Goal: Information Seeking & Learning: Learn about a topic

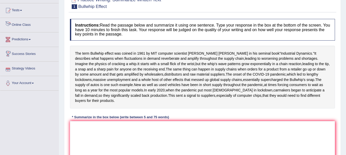
click at [26, 25] on link "Online Class" at bounding box center [29, 24] width 58 height 13
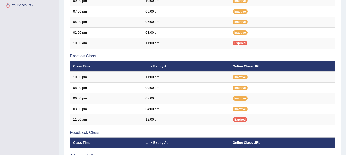
scroll to position [140, 0]
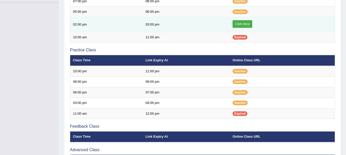
click at [238, 23] on link "Click Here" at bounding box center [243, 24] width 20 height 8
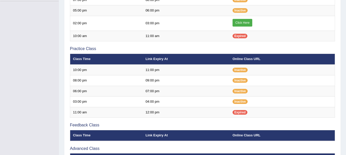
scroll to position [5, 0]
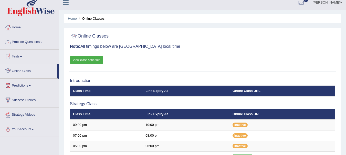
click at [43, 41] on link "Practice Questions" at bounding box center [29, 41] width 58 height 13
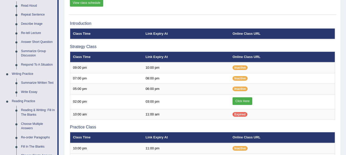
scroll to position [63, 0]
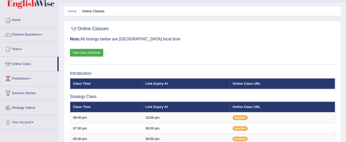
scroll to position [8, 0]
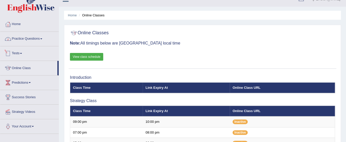
click at [41, 42] on link "Practice Questions" at bounding box center [29, 38] width 58 height 13
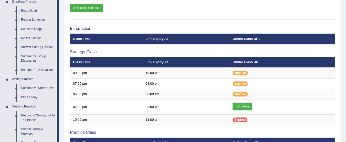
scroll to position [64, 0]
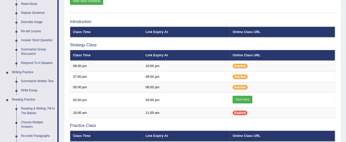
click at [31, 109] on link "Reading & Writing: Fill In The Blanks" at bounding box center [38, 111] width 39 height 14
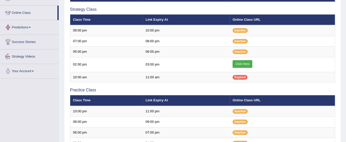
scroll to position [127, 0]
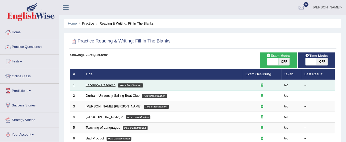
click at [104, 86] on link "Facebook Research" at bounding box center [101, 85] width 30 height 4
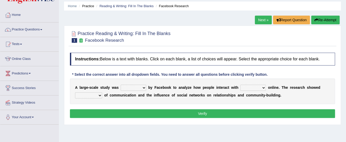
scroll to position [19, 0]
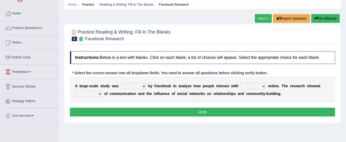
click at [124, 85] on select "surveyed had asked made" at bounding box center [134, 86] width 26 height 6
click at [81, 120] on div "Practice Reading & Writing: Fill In The Blanks 1 Facebook Research Instructions…" at bounding box center [202, 73] width 277 height 99
click at [139, 83] on select "surveyed had asked made" at bounding box center [134, 86] width 26 height 6
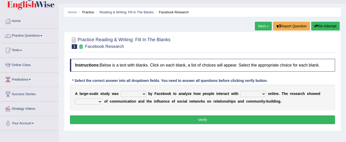
scroll to position [12, 0]
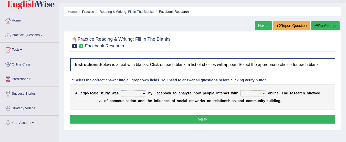
click at [137, 92] on select "surveyed had asked made" at bounding box center [134, 93] width 26 height 6
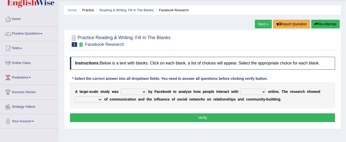
scroll to position [15, 0]
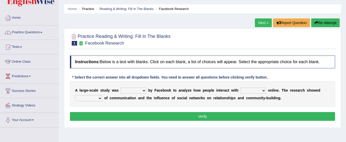
click at [138, 89] on select "surveyed had asked made" at bounding box center [134, 91] width 26 height 6
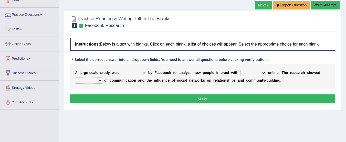
scroll to position [34, 0]
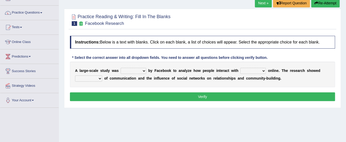
click at [138, 69] on select "surveyed had asked made" at bounding box center [134, 71] width 26 height 6
select select "surveyed"
click at [121, 68] on select "surveyed had asked made" at bounding box center [134, 71] width 26 height 6
click at [135, 68] on select "surveyed had asked made" at bounding box center [134, 71] width 26 height 6
click at [133, 70] on select "surveyed had asked made" at bounding box center [134, 71] width 26 height 6
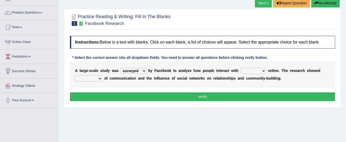
click at [121, 68] on select "surveyed had asked made" at bounding box center [134, 71] width 26 height 6
click at [256, 72] on select "together all each other another" at bounding box center [253, 71] width 26 height 6
select select "each other"
click at [240, 68] on select "together all each other another" at bounding box center [253, 71] width 26 height 6
click at [77, 78] on select "advantages standards fellowships patterns" at bounding box center [88, 79] width 27 height 6
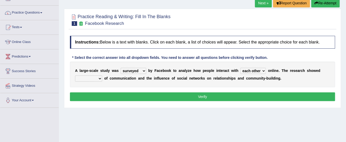
select select "patterns"
click at [75, 76] on select "advantages standards fellowships patterns" at bounding box center [88, 79] width 27 height 6
click at [170, 95] on button "Verify" at bounding box center [202, 96] width 265 height 9
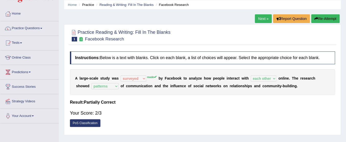
scroll to position [16, 0]
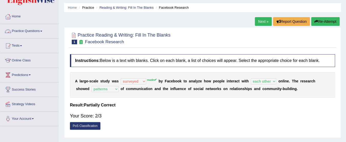
click at [33, 33] on link "Practice Questions" at bounding box center [29, 30] width 58 height 13
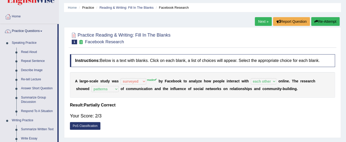
drag, startPoint x: 58, startPoint y: 58, endPoint x: 58, endPoint y: 92, distance: 33.8
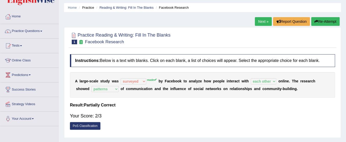
click at [262, 23] on link "Next »" at bounding box center [263, 21] width 17 height 9
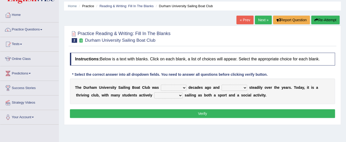
scroll to position [19, 0]
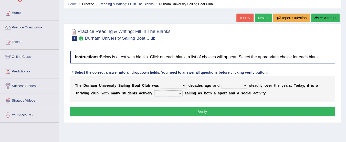
click at [178, 85] on select "found fund founded find" at bounding box center [174, 86] width 26 height 6
select select "found"
click at [161, 83] on select "found fund founded find" at bounding box center [174, 86] width 26 height 6
click at [237, 87] on select "grow growing has grown grown" at bounding box center [235, 86] width 26 height 6
click at [222, 83] on select "grow growing has grown grown" at bounding box center [235, 86] width 26 height 6
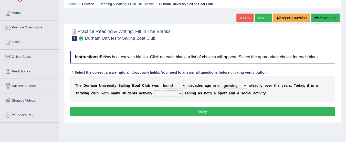
click at [232, 84] on select "grow growing has grown grown" at bounding box center [235, 86] width 26 height 6
select select "grown"
click at [222, 83] on select "grow growing has grown grown" at bounding box center [235, 86] width 26 height 6
click at [236, 85] on select "grow growing has grown grown" at bounding box center [235, 86] width 26 height 6
click at [282, 93] on div "T h e D u r h a m U n i v e r s i t y S a i l i n g B o a t C l u b w a s found…" at bounding box center [202, 90] width 265 height 26
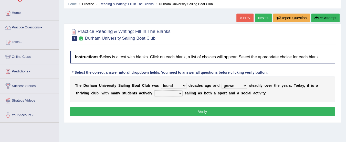
click at [238, 86] on select "grow growing has grown grown" at bounding box center [235, 86] width 26 height 6
click at [283, 93] on div "T h e D u r h a m U n i v e r s i t y S a i l i n g B o a t C l u b w a s found…" at bounding box center [202, 90] width 265 height 26
click at [165, 94] on select "enjoy enjoyed are enjoying enjoying" at bounding box center [168, 93] width 28 height 6
select select "enjoying"
click at [154, 90] on select "enjoy enjoyed are enjoying enjoying" at bounding box center [168, 93] width 28 height 6
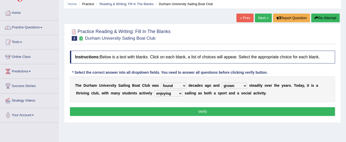
click at [188, 108] on button "Verify" at bounding box center [202, 111] width 265 height 9
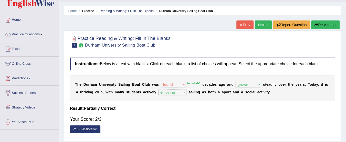
scroll to position [11, 0]
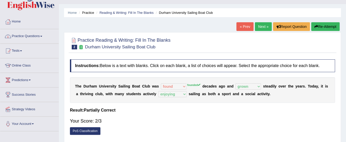
click at [43, 33] on link "Practice Questions" at bounding box center [29, 35] width 58 height 13
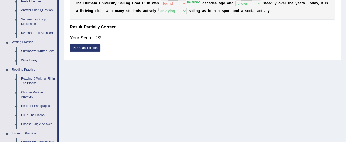
scroll to position [0, 0]
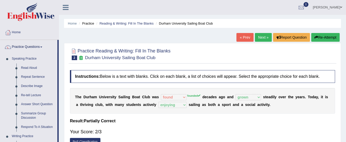
click at [261, 36] on link "Next »" at bounding box center [263, 37] width 17 height 9
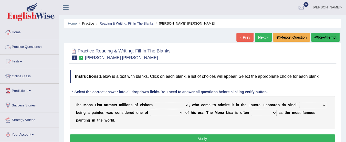
click at [33, 40] on link "Practice Questions" at bounding box center [29, 46] width 58 height 13
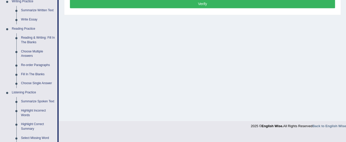
scroll to position [135, 0]
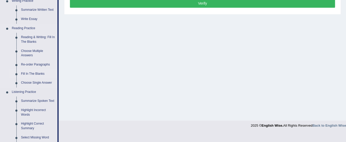
click at [28, 73] on link "Fill In The Blanks" at bounding box center [38, 73] width 39 height 9
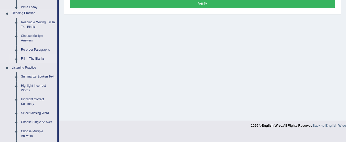
scroll to position [131, 0]
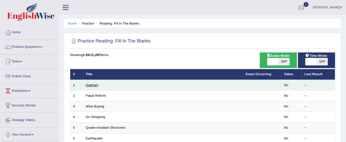
click at [90, 86] on link "Oakham" at bounding box center [92, 85] width 13 height 4
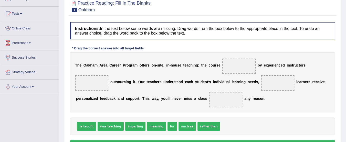
scroll to position [49, 0]
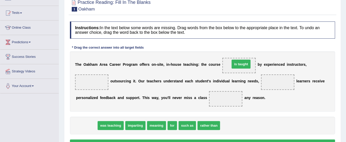
drag, startPoint x: 87, startPoint y: 125, endPoint x: 241, endPoint y: 64, distance: 166.2
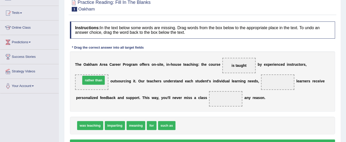
drag, startPoint x: 190, startPoint y: 125, endPoint x: 95, endPoint y: 79, distance: 105.3
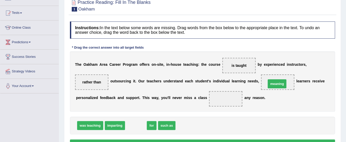
drag, startPoint x: 133, startPoint y: 124, endPoint x: 275, endPoint y: 82, distance: 147.2
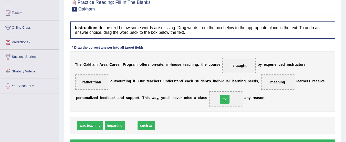
drag, startPoint x: 133, startPoint y: 123, endPoint x: 227, endPoint y: 97, distance: 97.4
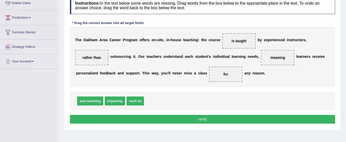
scroll to position [74, 0]
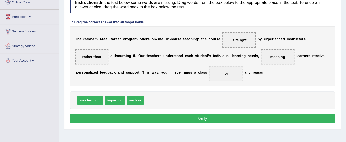
click at [273, 118] on button "Verify" at bounding box center [202, 118] width 265 height 9
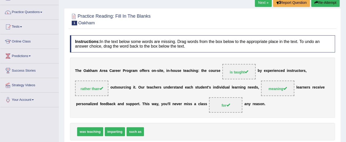
scroll to position [30, 0]
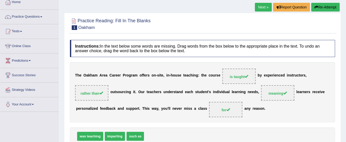
click at [257, 9] on link "Next »" at bounding box center [263, 7] width 17 height 9
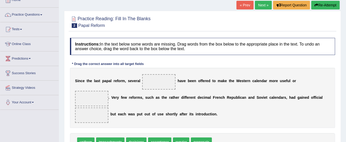
scroll to position [34, 0]
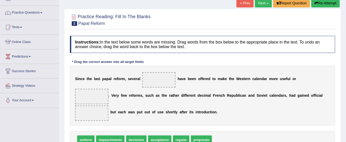
drag, startPoint x: 0, startPoint y: 0, endPoint x: 350, endPoint y: 46, distance: 352.6
click at [346, 46] on html "Toggle navigation Home Practice Questions Speaking Practice Read Aloud Repeat S…" at bounding box center [173, 37] width 346 height 142
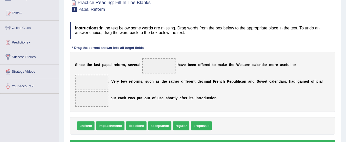
scroll to position [50, 0]
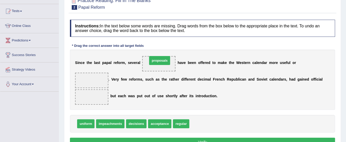
drag, startPoint x: 199, startPoint y: 121, endPoint x: 158, endPoint y: 59, distance: 74.1
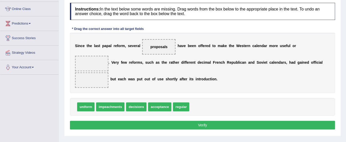
scroll to position [75, 0]
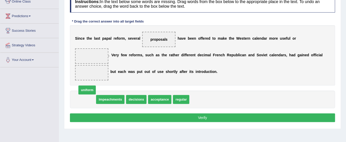
drag, startPoint x: 89, startPoint y: 98, endPoint x: 88, endPoint y: 91, distance: 6.9
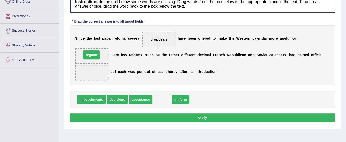
drag, startPoint x: 159, startPoint y: 97, endPoint x: 89, endPoint y: 53, distance: 83.3
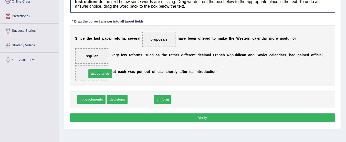
drag, startPoint x: 140, startPoint y: 96, endPoint x: 98, endPoint y: 69, distance: 49.7
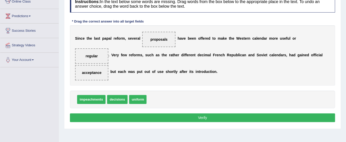
click at [185, 117] on button "Verify" at bounding box center [202, 117] width 265 height 9
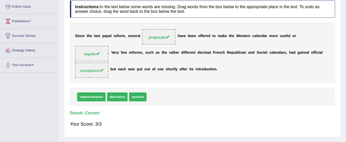
scroll to position [0, 0]
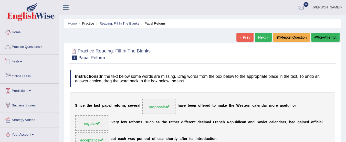
click at [42, 48] on link "Practice Questions" at bounding box center [29, 46] width 58 height 13
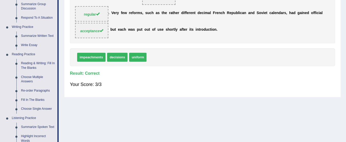
scroll to position [114, 0]
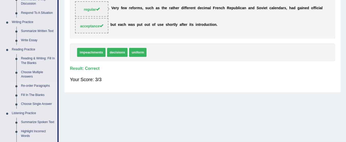
click at [35, 85] on link "Re-order Paragraphs" at bounding box center [38, 85] width 39 height 9
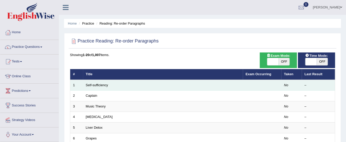
click at [92, 81] on td "Self-sufficiency" at bounding box center [163, 85] width 160 height 11
click at [92, 84] on link "Self-sufficiency" at bounding box center [97, 85] width 22 height 4
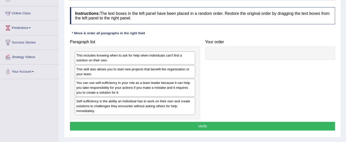
scroll to position [64, 0]
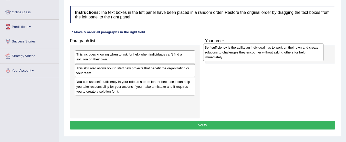
drag, startPoint x: 165, startPoint y: 100, endPoint x: 293, endPoint y: 48, distance: 138.5
click at [293, 48] on div "Self-sufficiency is the ability an individual has to work on their own and crea…" at bounding box center [263, 53] width 120 height 18
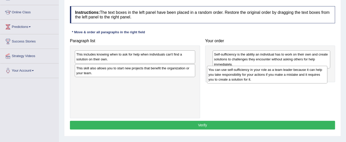
drag, startPoint x: 133, startPoint y: 88, endPoint x: 265, endPoint y: 78, distance: 132.5
click at [265, 78] on div "You can use self-sufficiency in your role as a team leader because it can help …" at bounding box center [267, 75] width 120 height 18
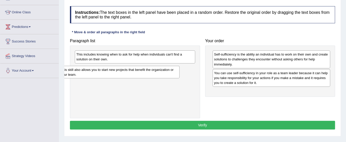
drag, startPoint x: 146, startPoint y: 71, endPoint x: 130, endPoint y: 73, distance: 16.0
click at [130, 73] on div "This skill also allows you to start new projects that benefit the organization …" at bounding box center [119, 72] width 120 height 13
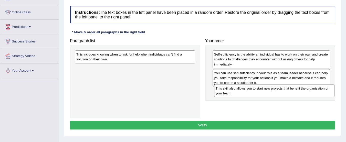
drag, startPoint x: 126, startPoint y: 68, endPoint x: 265, endPoint y: 89, distance: 140.8
click at [265, 89] on div "This skill also allows you to start new projects that benefit the organization …" at bounding box center [274, 91] width 120 height 13
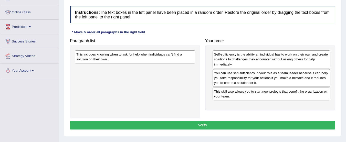
drag, startPoint x: 125, startPoint y: 59, endPoint x: 213, endPoint y: 108, distance: 100.4
click at [184, 63] on div "This includes knowing when to ask for help when individuals can't find a soluti…" at bounding box center [135, 56] width 120 height 13
click at [218, 113] on div "Paragraph list This includes knowing when to ask for help when individuals can'…" at bounding box center [202, 77] width 270 height 82
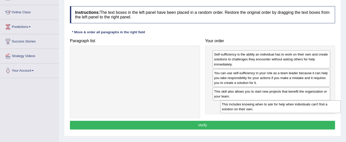
drag, startPoint x: 146, startPoint y: 57, endPoint x: 289, endPoint y: 106, distance: 151.5
click at [289, 106] on div "This includes knowing when to ask for help when individuals can't find a soluti…" at bounding box center [280, 106] width 120 height 13
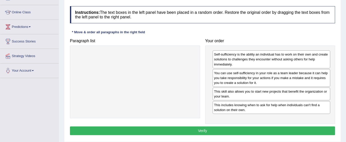
click at [197, 127] on button "Verify" at bounding box center [202, 131] width 265 height 9
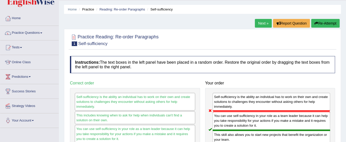
scroll to position [0, 0]
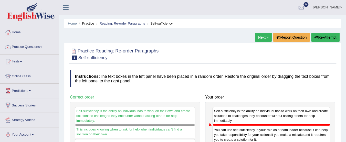
click at [261, 35] on link "Next »" at bounding box center [263, 37] width 17 height 9
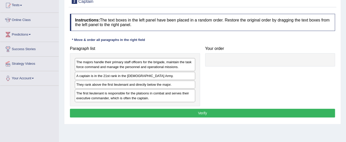
scroll to position [57, 0]
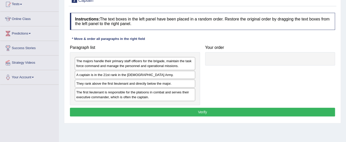
drag, startPoint x: 0, startPoint y: 0, endPoint x: 350, endPoint y: 80, distance: 358.6
click at [346, 80] on html "Toggle navigation Home Practice Questions Speaking Practice Read Aloud Repeat S…" at bounding box center [173, 14] width 346 height 142
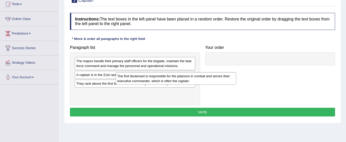
drag, startPoint x: 155, startPoint y: 94, endPoint x: 218, endPoint y: 70, distance: 67.6
click at [218, 72] on div "The first lieutenant is responsible for the platoons in combat and serves their…" at bounding box center [176, 78] width 120 height 13
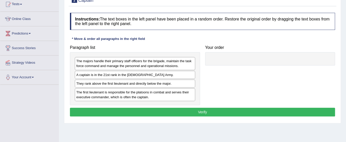
click at [220, 68] on div "Paragraph list The majors handle their primary staff officers for the brigade, …" at bounding box center [202, 74] width 270 height 63
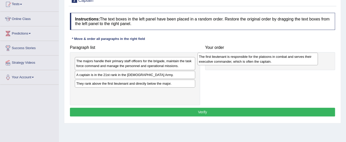
drag, startPoint x: 150, startPoint y: 97, endPoint x: 273, endPoint y: 62, distance: 127.6
click at [273, 62] on div "The first lieutenant is responsible for the platoons in combat and serves their…" at bounding box center [257, 59] width 120 height 13
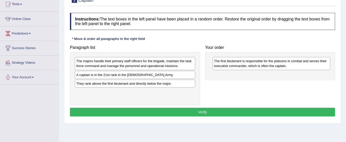
click at [162, 73] on div "A captain is in the 21st rank in the [DEMOGRAPHIC_DATA] Army." at bounding box center [135, 75] width 120 height 8
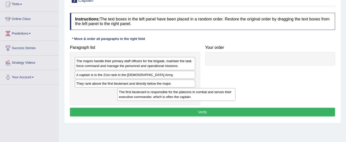
drag, startPoint x: 226, startPoint y: 63, endPoint x: 130, endPoint y: 93, distance: 101.2
click at [130, 93] on div "The first lieutenant is responsible for the platoons in combat and serves their…" at bounding box center [176, 94] width 118 height 13
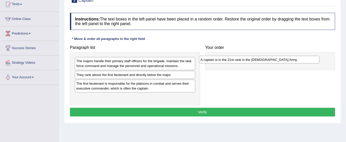
drag, startPoint x: 139, startPoint y: 76, endPoint x: 264, endPoint y: 61, distance: 125.4
click at [264, 61] on div "A captain is in the 21st rank in the [DEMOGRAPHIC_DATA] Army." at bounding box center [259, 60] width 120 height 8
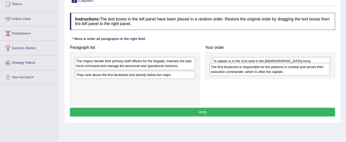
drag, startPoint x: 135, startPoint y: 86, endPoint x: 269, endPoint y: 69, distance: 135.7
click at [269, 69] on div "The first lieutenant is responsible for the platoons in combat and serves their…" at bounding box center [269, 69] width 120 height 13
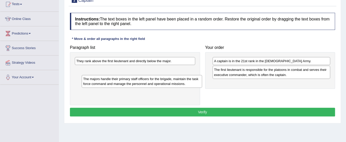
drag, startPoint x: 155, startPoint y: 63, endPoint x: 158, endPoint y: 80, distance: 17.1
click at [159, 80] on div "The majors handle their primary staff officers for the brigade, maintain the ta…" at bounding box center [142, 81] width 120 height 13
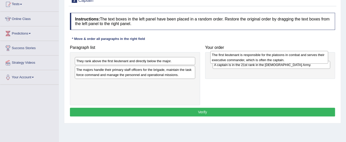
drag, startPoint x: 245, startPoint y: 69, endPoint x: 243, endPoint y: 54, distance: 15.2
click at [243, 54] on div "The first lieutenant is responsible for the platoons in combat and serves their…" at bounding box center [269, 57] width 118 height 13
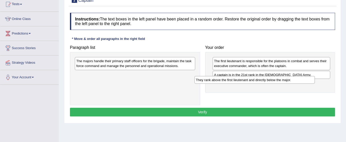
drag, startPoint x: 146, startPoint y: 61, endPoint x: 268, endPoint y: 80, distance: 123.2
click at [268, 80] on div "They rank above the first lieutenant and directly below the major." at bounding box center [254, 80] width 120 height 8
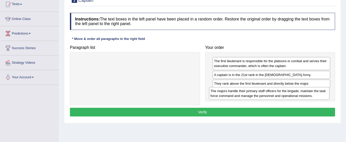
drag, startPoint x: 140, startPoint y: 61, endPoint x: 274, endPoint y: 91, distance: 137.5
click at [274, 91] on div "The majors handle their primary staff officers for the brigade, maintain the ta…" at bounding box center [269, 93] width 120 height 13
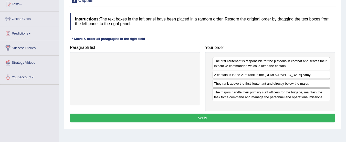
click at [235, 114] on button "Verify" at bounding box center [202, 118] width 265 height 9
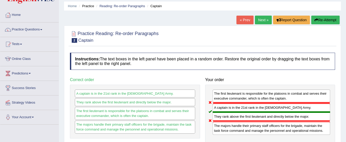
scroll to position [16, 0]
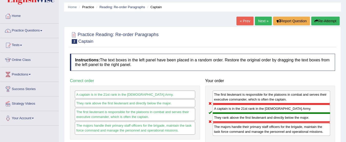
click at [264, 22] on link "Next »" at bounding box center [263, 21] width 17 height 9
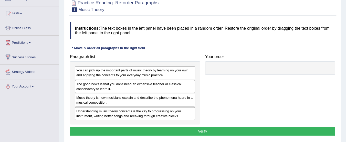
scroll to position [50, 0]
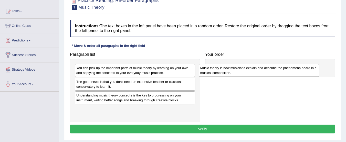
drag, startPoint x: 163, startPoint y: 99, endPoint x: 287, endPoint y: 72, distance: 126.8
click at [287, 72] on div "Music theory is how musicians explain and describe the phenomena heard in a mus…" at bounding box center [259, 70] width 120 height 13
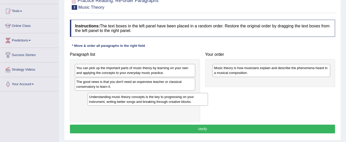
drag, startPoint x: 147, startPoint y: 96, endPoint x: 161, endPoint y: 99, distance: 14.5
click at [161, 99] on div "Understanding music theory concepts is the key to progressing on your instrumen…" at bounding box center [148, 99] width 120 height 13
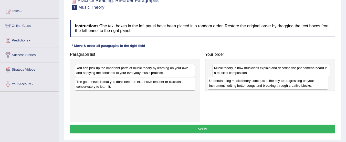
drag, startPoint x: 152, startPoint y: 98, endPoint x: 285, endPoint y: 84, distance: 133.7
click at [285, 84] on div "Understanding music theory concepts is the key to progressing on your instrumen…" at bounding box center [268, 83] width 120 height 13
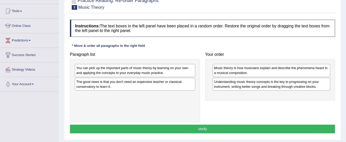
drag, startPoint x: 226, startPoint y: 85, endPoint x: 213, endPoint y: 93, distance: 14.6
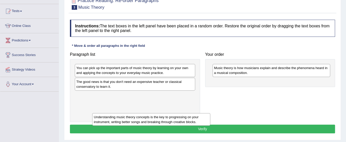
drag, startPoint x: 239, startPoint y: 84, endPoint x: 119, endPoint y: 120, distance: 125.3
click at [119, 120] on div "Understanding music theory concepts is the key to progressing on your instrumen…" at bounding box center [151, 119] width 118 height 13
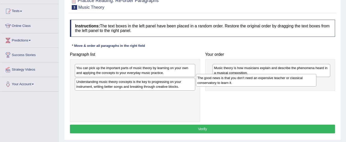
drag, startPoint x: 171, startPoint y: 82, endPoint x: 292, endPoint y: 78, distance: 121.2
click at [292, 78] on div "The good news is that you don't need an expensive teacher or classical conserva…" at bounding box center [256, 80] width 120 height 13
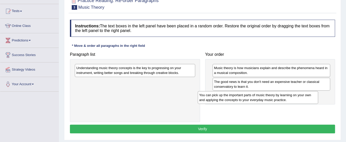
drag, startPoint x: 154, startPoint y: 68, endPoint x: 287, endPoint y: 94, distance: 134.9
click at [287, 94] on div "You can pick up the important parts of music theory by learning on your own and…" at bounding box center [258, 97] width 120 height 13
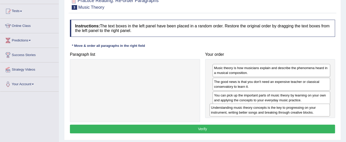
drag, startPoint x: 135, startPoint y: 68, endPoint x: 270, endPoint y: 107, distance: 140.2
click at [270, 107] on div "Understanding music theory concepts is the key to progressing on your instrumen…" at bounding box center [269, 110] width 120 height 13
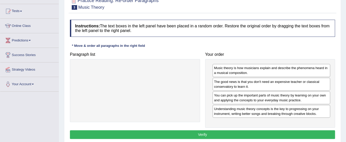
click at [198, 135] on button "Verify" at bounding box center [202, 134] width 265 height 9
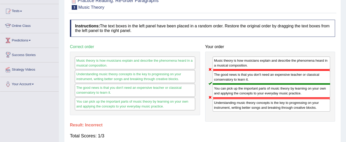
click at [39, 26] on link "Online Class" at bounding box center [29, 25] width 58 height 13
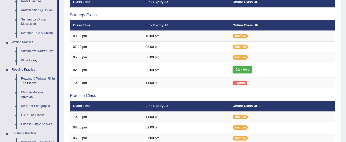
scroll to position [90, 0]
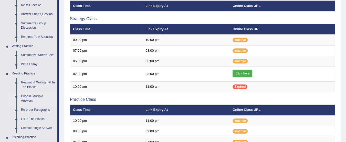
click at [36, 96] on link "Choose Multiple Answers" at bounding box center [38, 99] width 39 height 14
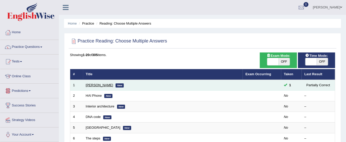
click at [104, 84] on link "[PERSON_NAME]" at bounding box center [99, 85] width 27 height 4
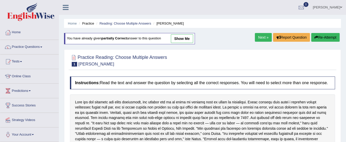
click at [268, 33] on link "Next »" at bounding box center [263, 37] width 17 height 9
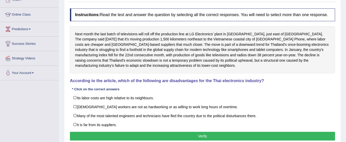
scroll to position [64, 0]
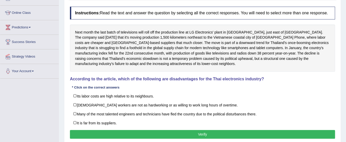
click at [171, 86] on div "Instructions: Read the text and answer the question by selecting all the correc…" at bounding box center [203, 73] width 268 height 139
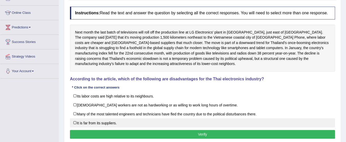
click at [112, 121] on label "It is far from its suppliers." at bounding box center [202, 122] width 265 height 9
checkbox input "true"
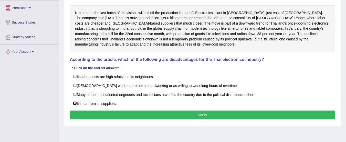
scroll to position [83, 0]
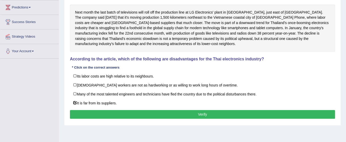
click at [199, 115] on button "Verify" at bounding box center [202, 114] width 265 height 9
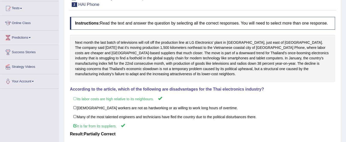
scroll to position [53, 0]
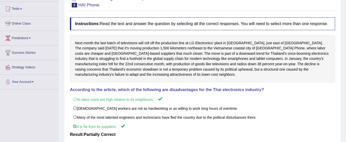
click at [231, 83] on div "Instructions: Read the text and answer the question by selecting all the correc…" at bounding box center [203, 92] width 268 height 155
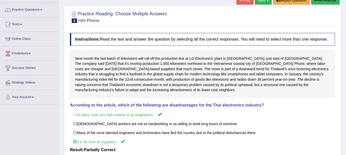
scroll to position [0, 0]
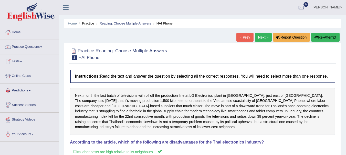
click at [49, 49] on link "Practice Questions" at bounding box center [29, 46] width 58 height 13
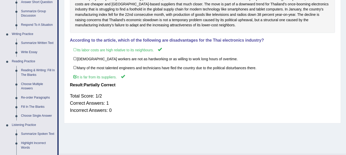
scroll to position [102, 0]
click at [36, 71] on link "Reading & Writing: Fill In The Blanks" at bounding box center [38, 73] width 39 height 14
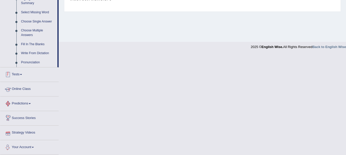
scroll to position [209, 0]
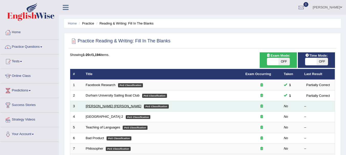
click at [95, 107] on link "Mona Lisa" at bounding box center [114, 106] width 56 height 4
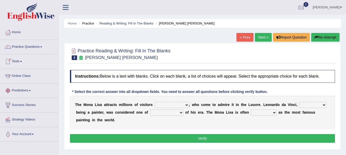
click at [39, 49] on link "Practice Questions" at bounding box center [29, 46] width 58 height 13
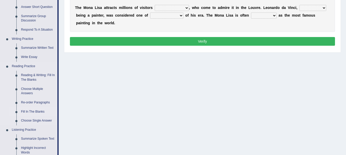
scroll to position [128, 0]
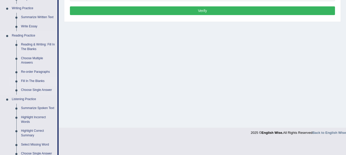
click at [39, 80] on link "Fill In The Blanks" at bounding box center [38, 81] width 39 height 9
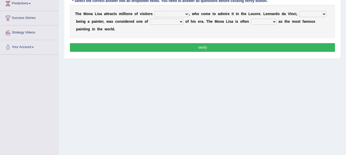
scroll to position [89, 0]
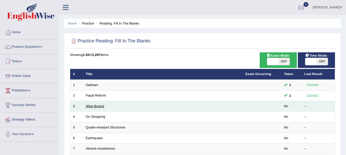
click at [96, 105] on link "Wise Buying" at bounding box center [95, 106] width 18 height 4
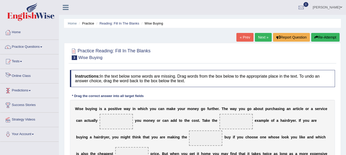
click at [36, 78] on link "Online Class" at bounding box center [29, 75] width 58 height 13
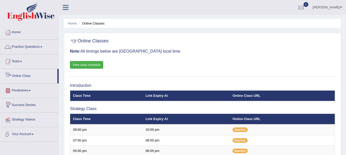
click at [11, 43] on div at bounding box center [8, 47] width 8 height 8
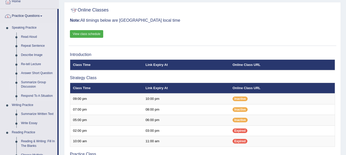
scroll to position [77, 0]
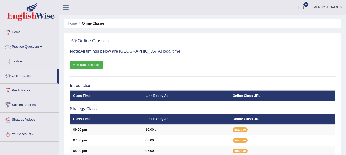
click at [43, 48] on link "Practice Questions" at bounding box center [29, 46] width 58 height 13
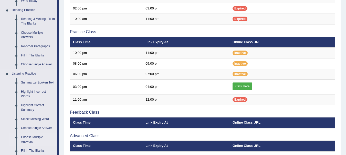
scroll to position [128, 0]
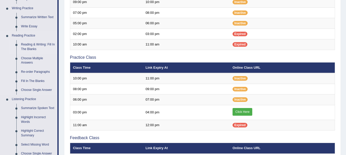
click at [33, 44] on link "Reading & Writing: Fill In The Blanks" at bounding box center [38, 47] width 39 height 14
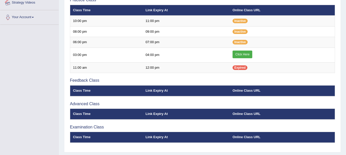
scroll to position [200, 0]
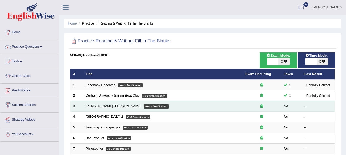
click at [95, 106] on link "Mona Lisa" at bounding box center [114, 106] width 56 height 4
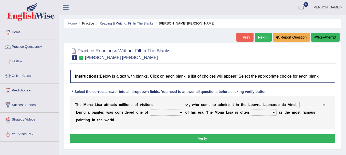
click at [178, 107] on select "around the year the all year all year round per year" at bounding box center [172, 105] width 34 height 6
click at [155, 102] on select "around the year the all year all year round per year" at bounding box center [172, 105] width 34 height 6
click at [182, 106] on select "around the year the all year all year round per year" at bounding box center [172, 105] width 34 height 6
select select "all year round"
click at [155, 102] on select "around the year the all year all year round per year" at bounding box center [172, 105] width 34 height 6
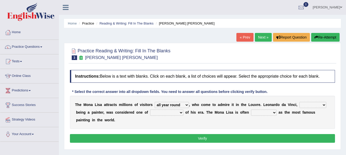
click at [319, 102] on div "T h e M o n a L i s a a t t r a c t s m i l l i o n s o f v i s i t o r s aroun…" at bounding box center [202, 112] width 265 height 33
click at [319, 104] on select "rather than as much as as well as as long as" at bounding box center [312, 105] width 27 height 6
select select "as well as"
click at [299, 102] on select "rather than as much as as well as as long as" at bounding box center [312, 105] width 27 height 6
click at [171, 114] on select "better artists artist the better artist the best artists" at bounding box center [166, 113] width 33 height 6
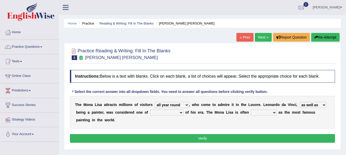
select select "the best artists"
click at [150, 110] on select "better artists artist the better artist the best artists" at bounding box center [166, 113] width 33 height 6
click at [267, 112] on select "classified suggested predicted described" at bounding box center [264, 113] width 26 height 6
select select "classified"
click at [251, 110] on select "classified suggested predicted described" at bounding box center [264, 113] width 26 height 6
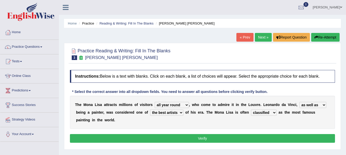
click at [255, 138] on button "Verify" at bounding box center [202, 138] width 265 height 9
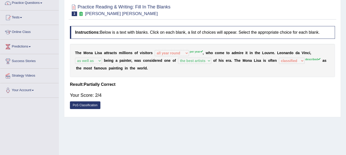
scroll to position [37, 0]
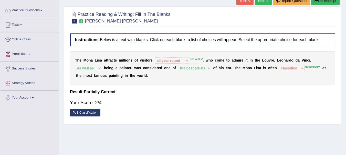
click at [86, 115] on link "PoS Classification" at bounding box center [85, 113] width 30 height 8
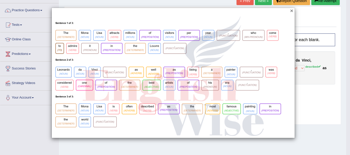
click at [291, 10] on button "×" at bounding box center [291, 10] width 3 height 5
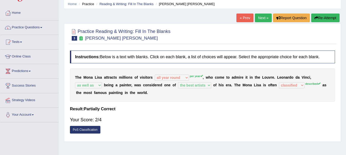
scroll to position [0, 0]
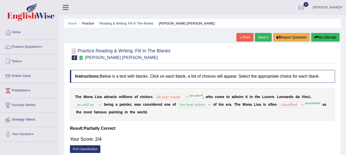
click at [323, 39] on button "Re-Attempt" at bounding box center [325, 37] width 28 height 9
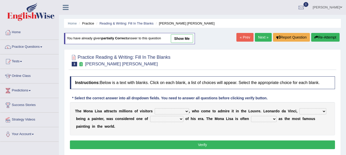
click at [173, 110] on select "around the year the all year all year round per year" at bounding box center [172, 112] width 34 height 6
select select "per year"
click at [155, 109] on select "around the year the all year all year round per year" at bounding box center [172, 112] width 34 height 6
click at [170, 109] on select "around the year the all year all year round per year" at bounding box center [172, 112] width 34 height 6
click at [207, 103] on div "T h e M o n a L i s a a t t r a c t s m i l l i o n s o f v i s i t o r s aroun…" at bounding box center [202, 118] width 265 height 33
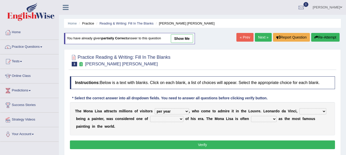
click at [308, 109] on select "rather than as much as as well as as long as" at bounding box center [312, 112] width 27 height 6
select select "as well as"
click at [299, 109] on select "rather than as much as as well as as long as" at bounding box center [312, 112] width 27 height 6
click at [173, 121] on select "better artists artist the better artist the best artists" at bounding box center [166, 119] width 33 height 6
select select "the best artists"
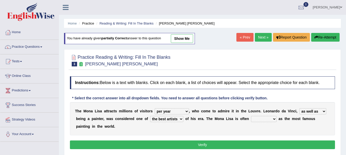
click at [150, 116] on select "better artists artist the better artist the best artists" at bounding box center [166, 119] width 33 height 6
click at [253, 123] on div "T h e M o n a L i s a a t t r a c t s m i l l i o n s o f v i s i t o r s aroun…" at bounding box center [202, 118] width 265 height 33
click at [262, 120] on select "classified suggested predicted described" at bounding box center [264, 119] width 26 height 6
select select "classified"
click at [251, 116] on select "classified suggested predicted described" at bounding box center [264, 119] width 26 height 6
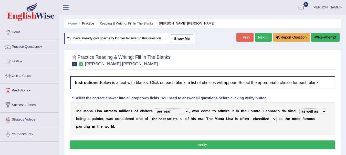
click at [251, 141] on button "Verify" at bounding box center [202, 145] width 265 height 9
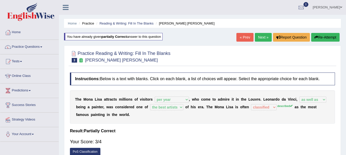
click at [267, 111] on div "T h e M o n a L i s a a t t r a c t s m i l l i o n s o f v i s i t o r s aroun…" at bounding box center [202, 107] width 265 height 33
click at [260, 34] on link "Next »" at bounding box center [263, 37] width 17 height 9
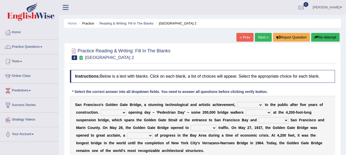
click at [254, 104] on select "opens closes appears equals" at bounding box center [250, 105] width 26 height 6
select select "opens"
click at [237, 102] on select "opens closes appears equals" at bounding box center [250, 105] width 26 height 6
click at [113, 115] on select "On During Since When" at bounding box center [114, 113] width 26 height 6
click at [101, 110] on select "On During Since When" at bounding box center [114, 113] width 26 height 6
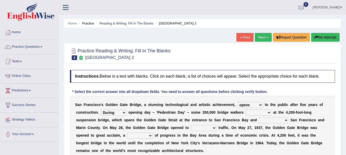
click at [126, 114] on select "On During Since When" at bounding box center [114, 113] width 26 height 6
click at [101, 110] on select "On During Since When" at bounding box center [114, 113] width 26 height 6
click at [124, 112] on select "On During Since When" at bounding box center [114, 113] width 26 height 6
click at [123, 112] on select "On During Since When" at bounding box center [114, 113] width 26 height 6
click at [102, 111] on select "On During Since When" at bounding box center [114, 113] width 26 height 6
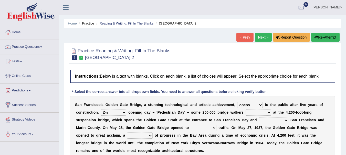
select select "During"
click at [101, 110] on select "On During Since When" at bounding box center [114, 113] width 26 height 6
click at [263, 114] on select "stationed looked marveled laughed" at bounding box center [259, 113] width 26 height 6
select select "stationed"
click at [246, 110] on select "stationed looked marveled laughed" at bounding box center [259, 113] width 26 height 6
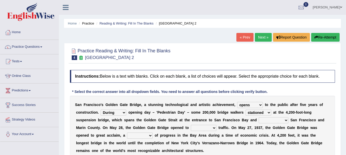
click at [265, 113] on select "stationed looked marveled laughed" at bounding box center [259, 113] width 26 height 6
click at [160, 125] on div "S a n F r a n c i s c o ' s G o l d e n G a t e B r i d g e , a s t u n n i n g…" at bounding box center [202, 128] width 265 height 64
click at [275, 121] on select "separates connects channels differentiates" at bounding box center [274, 121] width 30 height 6
select select "connects"
click at [259, 118] on select "separates connects channels differentiates" at bounding box center [274, 121] width 30 height 6
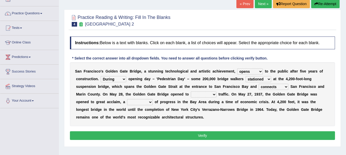
scroll to position [51, 0]
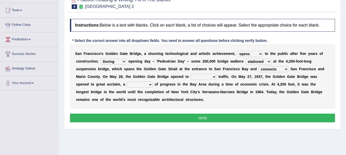
click at [208, 76] on select "aquatic vehicular airborne watertight" at bounding box center [204, 77] width 26 height 6
select select "vehicular"
click at [191, 74] on select "aquatic vehicular airborne watertight" at bounding box center [204, 77] width 26 height 6
click at [149, 86] on select "denial symbol technique yield" at bounding box center [140, 85] width 26 height 6
select select "symbol"
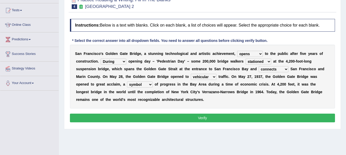
click at [127, 82] on select "denial symbol technique yield" at bounding box center [140, 85] width 26 height 6
click at [202, 124] on div "Instructions: Below is a text with blanks. Click on each blank, a list of choic…" at bounding box center [203, 71] width 268 height 110
click at [202, 122] on button "Verify" at bounding box center [202, 118] width 265 height 9
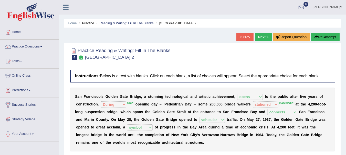
scroll to position [0, 0]
click at [266, 38] on link "Next »" at bounding box center [263, 37] width 17 height 9
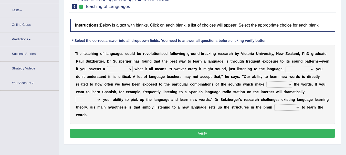
scroll to position [58, 0]
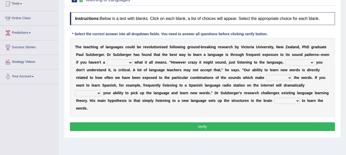
click at [128, 62] on select "dew claw clue due" at bounding box center [120, 63] width 26 height 6
select select "clue"
click at [107, 60] on select "dew claw clue due" at bounding box center [120, 63] width 26 height 6
click at [120, 59] on div "T h e t e a c h i n g o f l a n g u a g e s c o u l d b e r e v o l u t i o n i…" at bounding box center [202, 77] width 265 height 79
click at [122, 64] on select "dew claw clue due" at bounding box center [120, 63] width 26 height 6
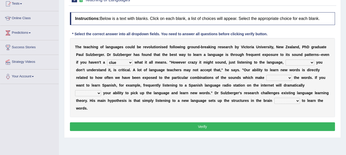
click at [123, 64] on select "dew claw clue due" at bounding box center [120, 63] width 26 height 6
click at [302, 67] on div "T h e t e a c h i n g o f l a n g u a g e s c o u l d b e r e v o l u t i o n i…" at bounding box center [202, 77] width 265 height 79
click at [302, 65] on select "but also all together even though if so" at bounding box center [300, 63] width 29 height 6
click at [301, 65] on select "but also all together even though if so" at bounding box center [300, 63] width 29 height 6
click at [302, 63] on select "but also all together even though if so" at bounding box center [300, 63] width 29 height 6
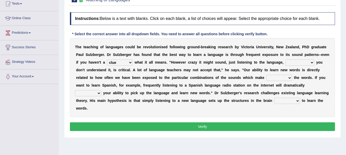
select select "even though"
click at [286, 60] on select "but also all together even though if so" at bounding box center [300, 63] width 29 height 6
click at [285, 83] on b "d" at bounding box center [285, 85] width 2 height 4
click at [284, 78] on select "down up of on" at bounding box center [279, 78] width 26 height 6
click at [266, 75] on select "down up of on" at bounding box center [279, 78] width 26 height 6
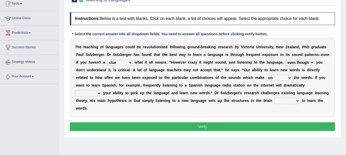
click at [283, 79] on select "down up of on" at bounding box center [279, 78] width 26 height 6
select select "of"
click at [266, 75] on select "down up of on" at bounding box center [279, 78] width 26 height 6
click at [84, 93] on select "evaluate exaggerate describe boost" at bounding box center [88, 93] width 26 height 6
select select "boost"
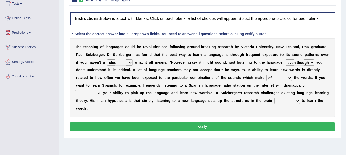
click at [75, 90] on select "evaluate exaggerate describe boost" at bounding box center [88, 93] width 26 height 6
click at [283, 101] on select "requiring required directed to require" at bounding box center [287, 101] width 26 height 6
select select "required"
click at [274, 98] on select "requiring required directed to require" at bounding box center [287, 101] width 26 height 6
click at [210, 129] on button "Verify" at bounding box center [202, 127] width 265 height 9
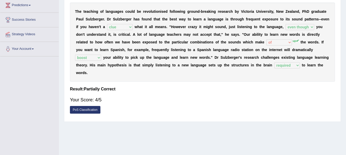
scroll to position [113, 0]
